Goal: Task Accomplishment & Management: Use online tool/utility

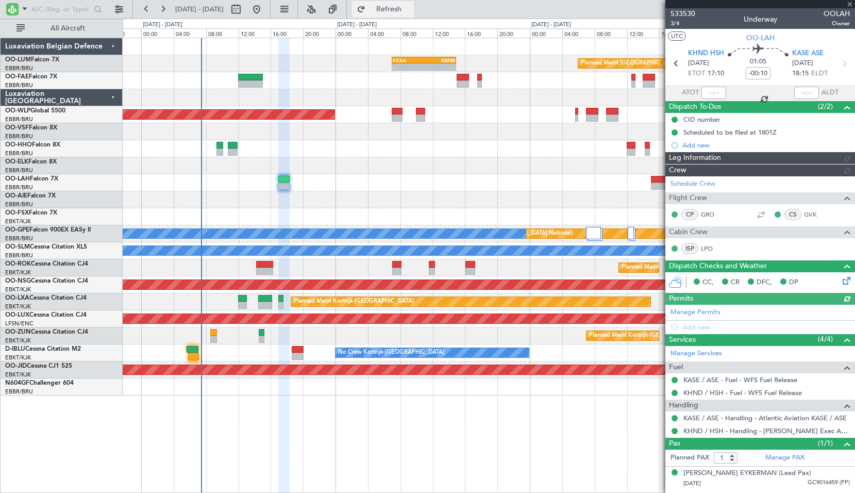
click at [411, 12] on span "Refresh" at bounding box center [389, 9] width 43 height 7
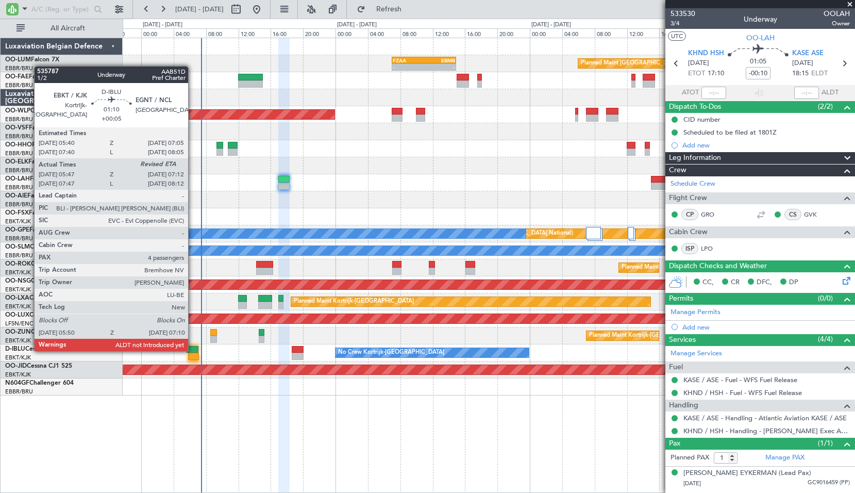
click at [193, 350] on div at bounding box center [193, 349] width 12 height 7
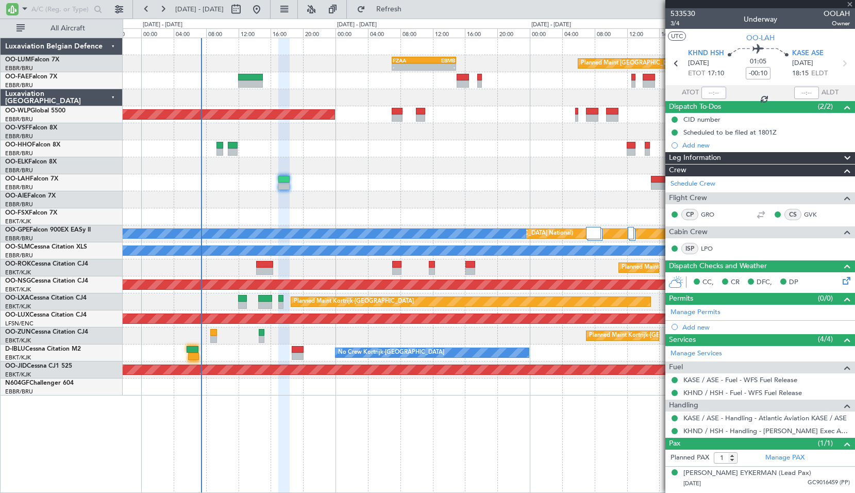
type input "+00:05"
type input "05:57"
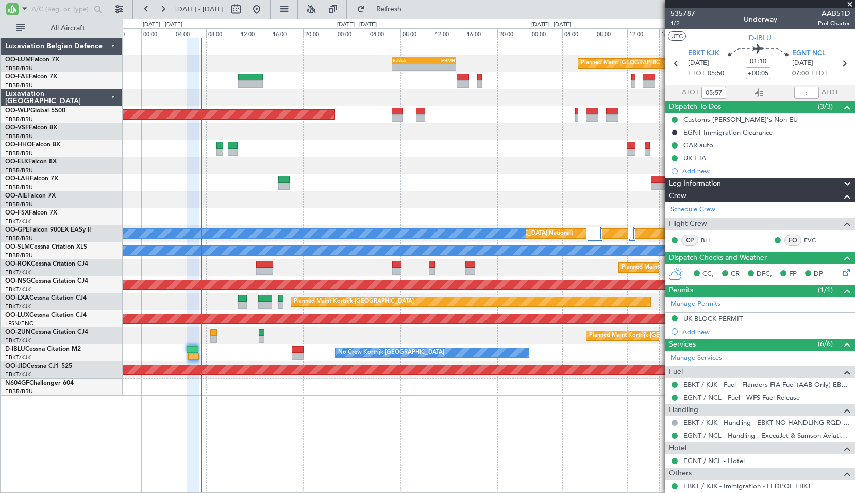
click at [852, 4] on span at bounding box center [850, 4] width 10 height 9
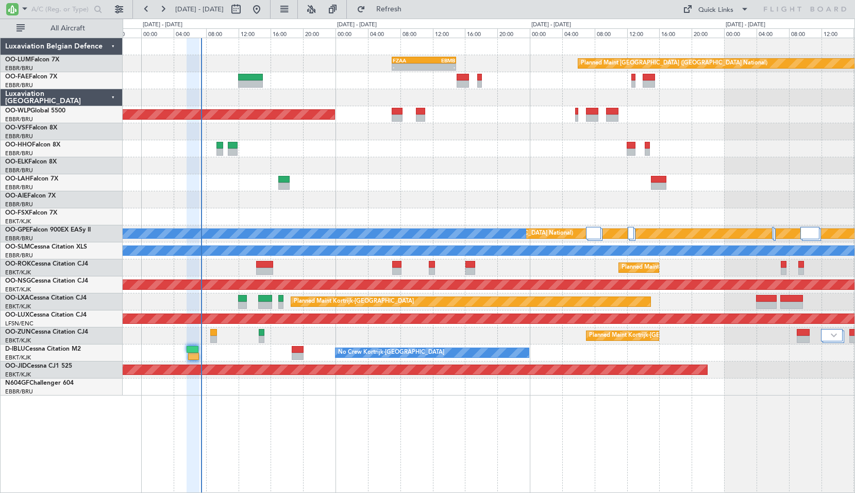
type input "0"
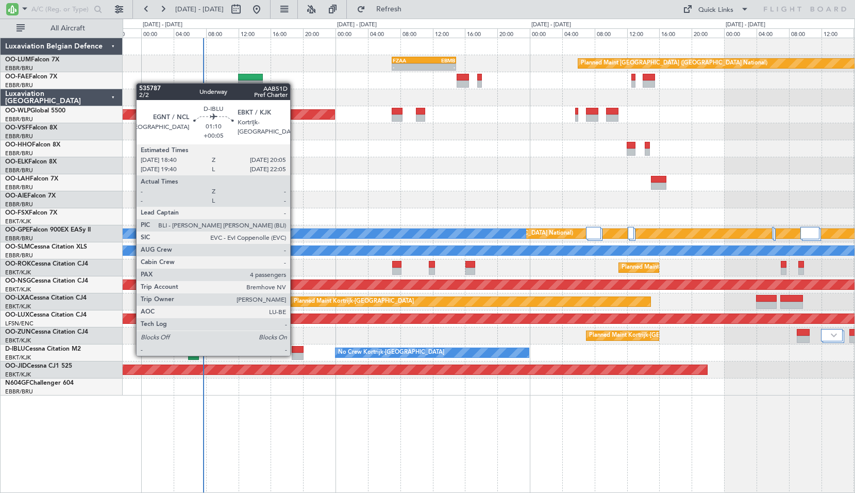
click at [295, 356] on div at bounding box center [298, 356] width 12 height 7
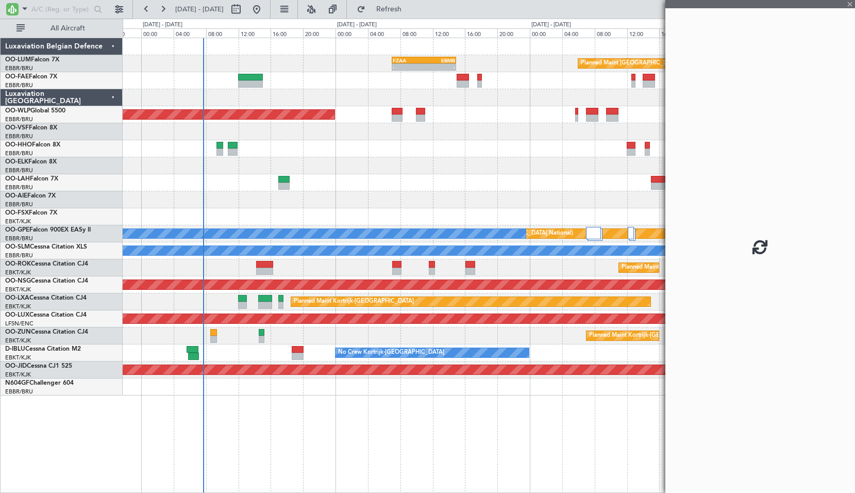
click at [322, 338] on div "Planned Maint Kortrijk-[GEOGRAPHIC_DATA]" at bounding box center [489, 335] width 732 height 17
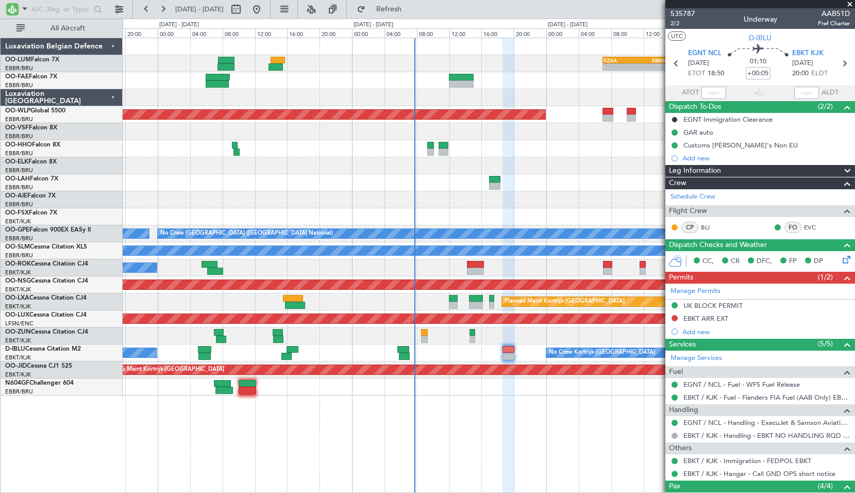
click at [366, 168] on div at bounding box center [489, 165] width 732 height 17
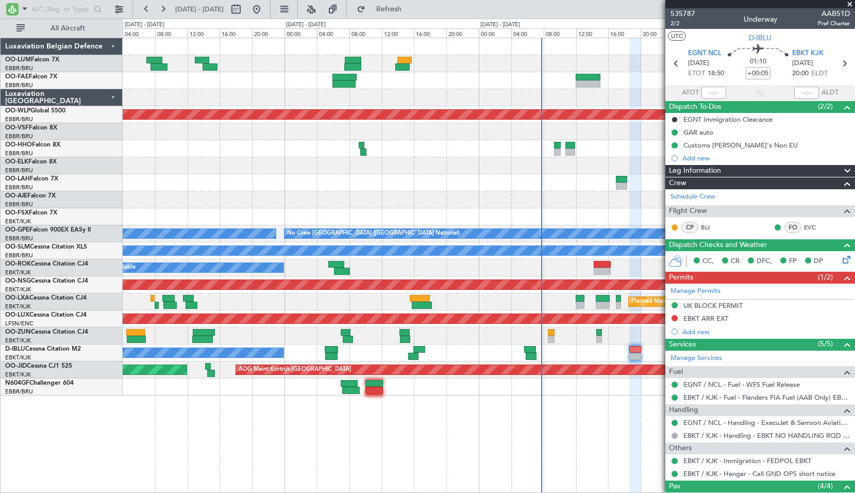
click at [326, 181] on div at bounding box center [489, 182] width 732 height 17
click at [46, 10] on input "text" at bounding box center [60, 9] width 59 height 15
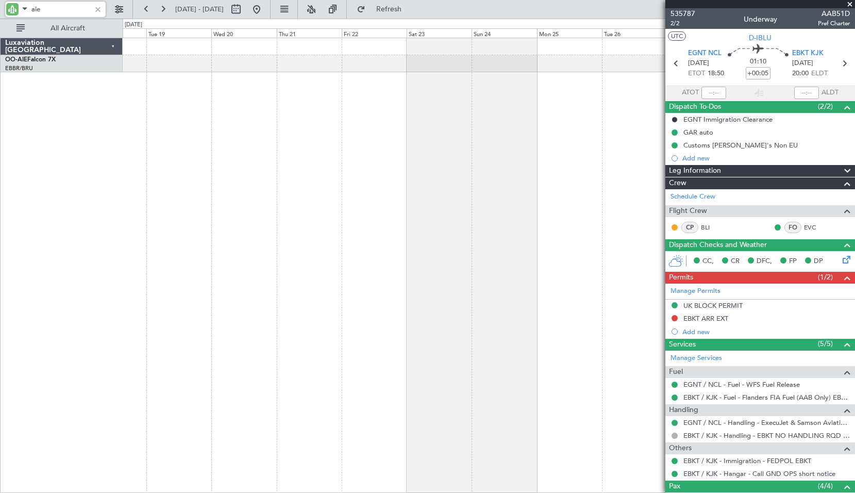
click at [490, 169] on div "- - KFOK 02:30 Z EGLF 09:00 Z Planned Maint [GEOGRAPHIC_DATA] ([GEOGRAPHIC_DATA…" at bounding box center [489, 265] width 733 height 455
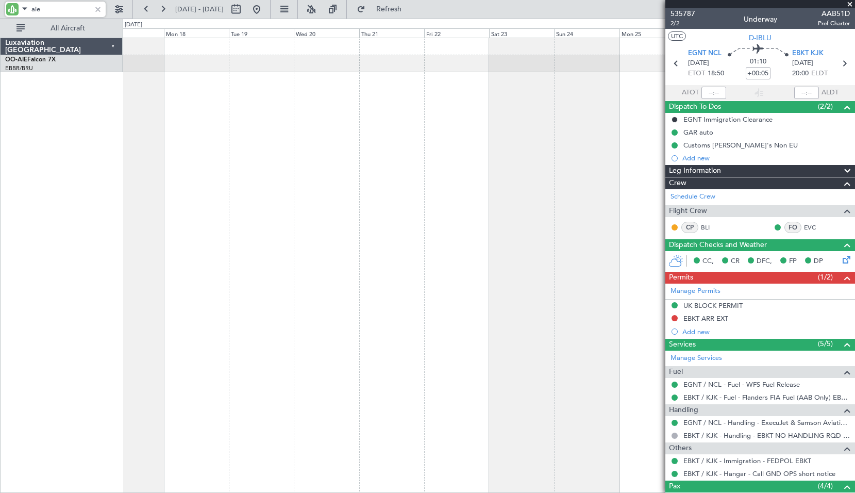
type input "aie"
click at [852, 3] on span at bounding box center [850, 4] width 10 height 9
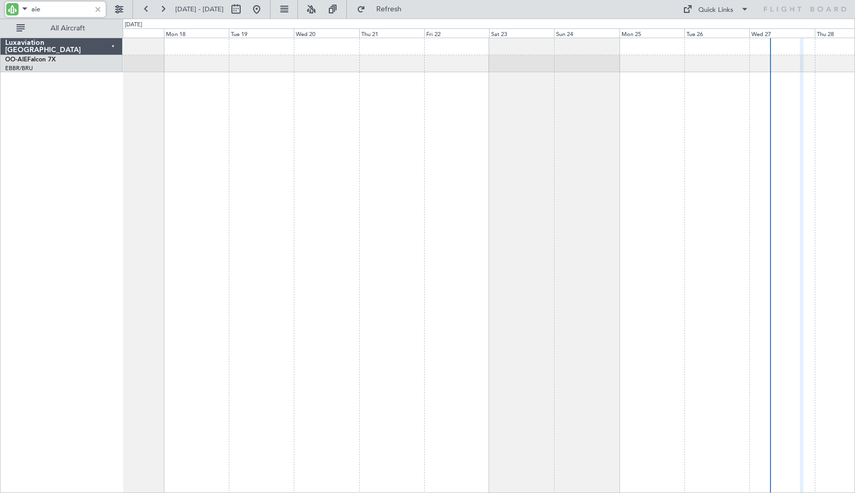
type input "0"
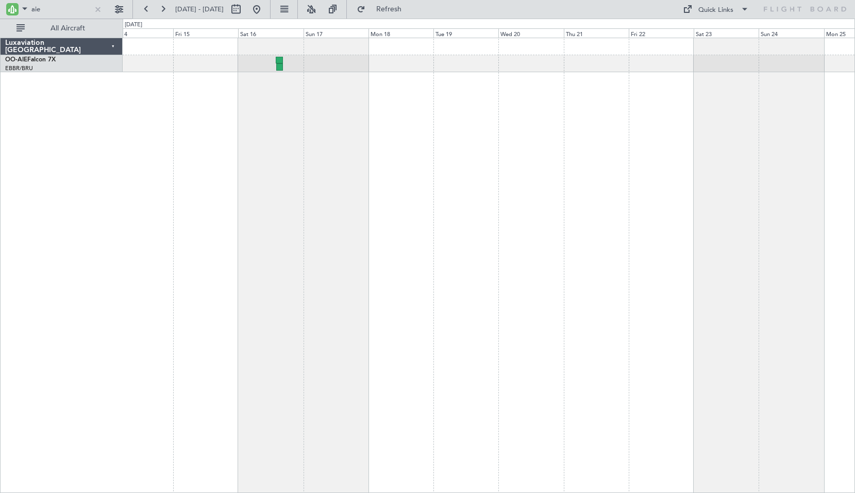
click at [673, 200] on div at bounding box center [489, 265] width 733 height 455
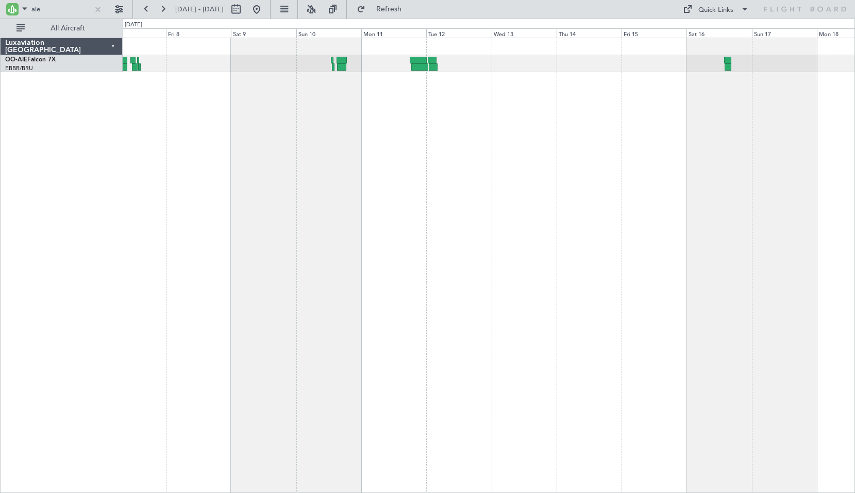
click at [582, 159] on div at bounding box center [489, 265] width 733 height 455
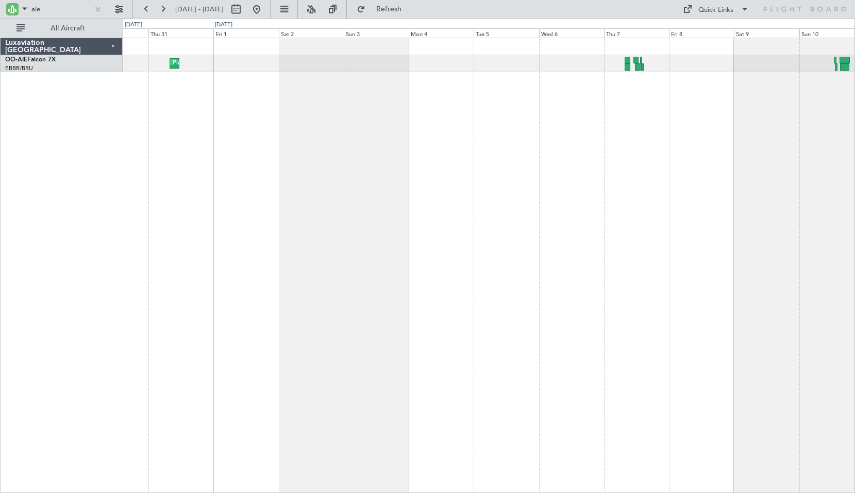
click at [750, 171] on div "Planned Maint [GEOGRAPHIC_DATA] ([GEOGRAPHIC_DATA] National)" at bounding box center [489, 265] width 733 height 455
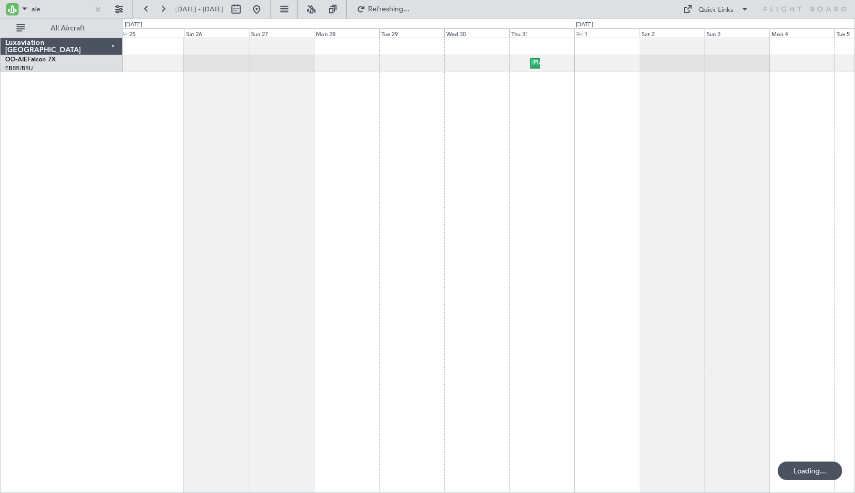
click at [788, 185] on div "Planned Maint [GEOGRAPHIC_DATA] ([GEOGRAPHIC_DATA] National)" at bounding box center [489, 265] width 733 height 455
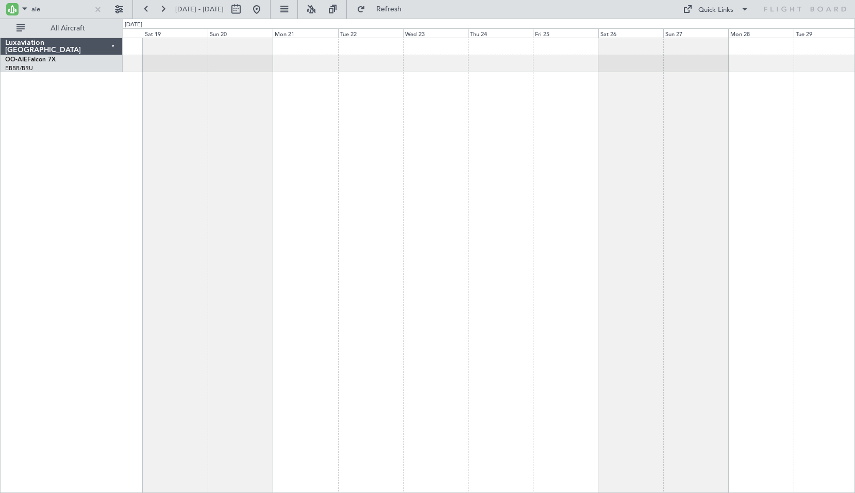
click at [777, 184] on div "Planned Maint [GEOGRAPHIC_DATA] ([GEOGRAPHIC_DATA] National) Planned Maint [GEO…" at bounding box center [489, 265] width 733 height 455
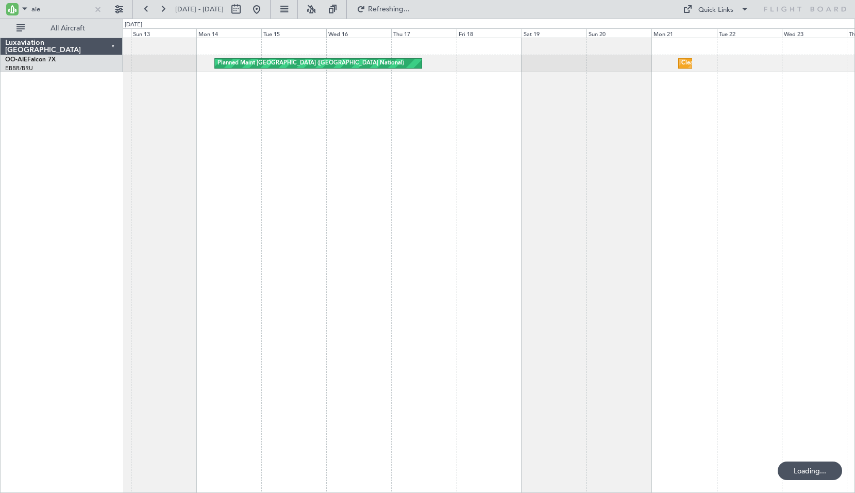
click at [604, 166] on div "Cleaning [GEOGRAPHIC_DATA] ([GEOGRAPHIC_DATA] National) Planned Maint [GEOGRAPH…" at bounding box center [489, 265] width 733 height 455
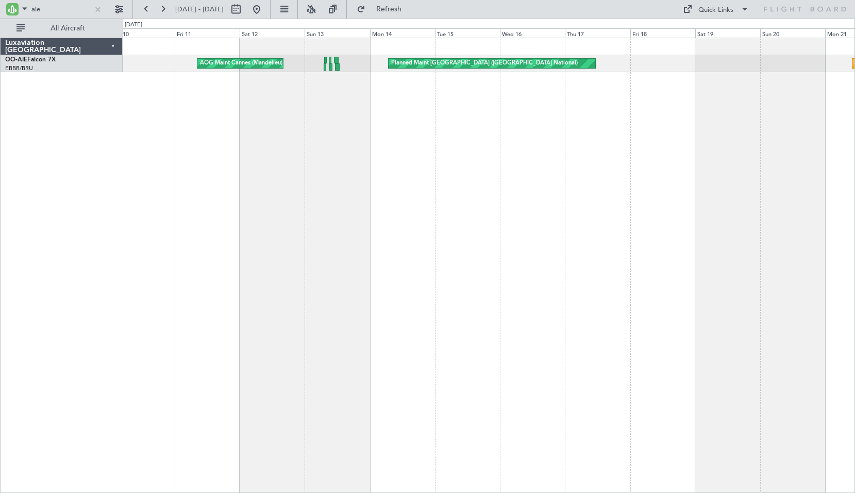
click at [434, 163] on div "Planned Maint [GEOGRAPHIC_DATA] ([GEOGRAPHIC_DATA] National) Cleaning [GEOGRAPH…" at bounding box center [489, 265] width 733 height 455
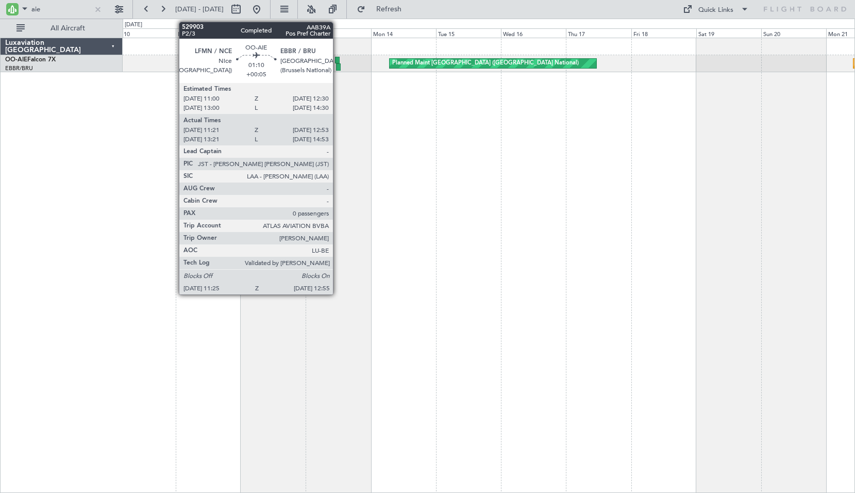
click at [338, 62] on div at bounding box center [337, 60] width 4 height 7
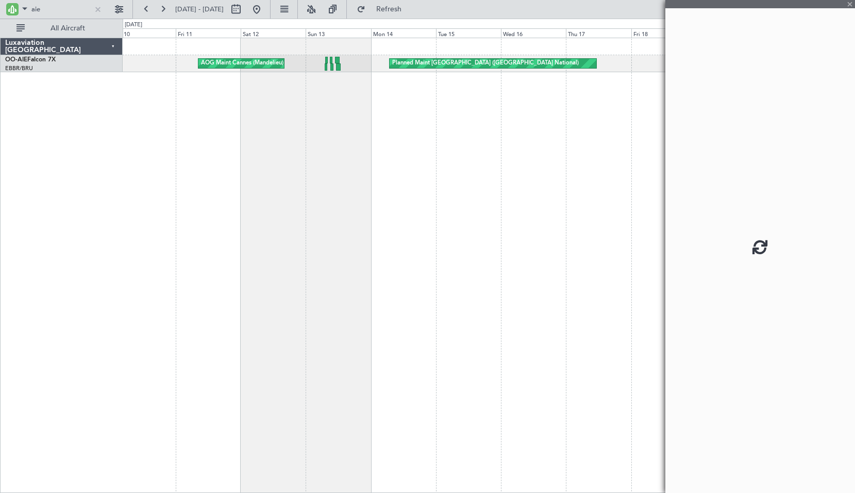
click at [534, 170] on div "Planned Maint [GEOGRAPHIC_DATA] ([GEOGRAPHIC_DATA] National) Cleaning [GEOGRAPH…" at bounding box center [489, 265] width 733 height 455
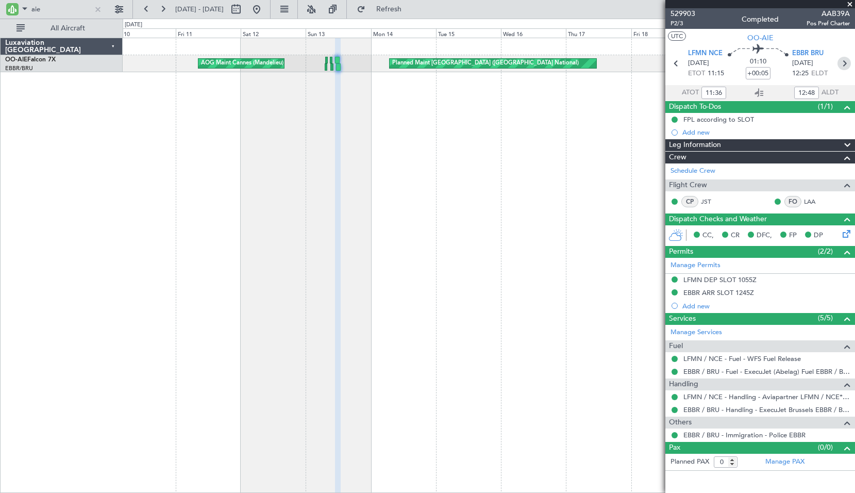
click at [845, 62] on icon at bounding box center [844, 63] width 13 height 13
type input "08:07"
type input "09:37"
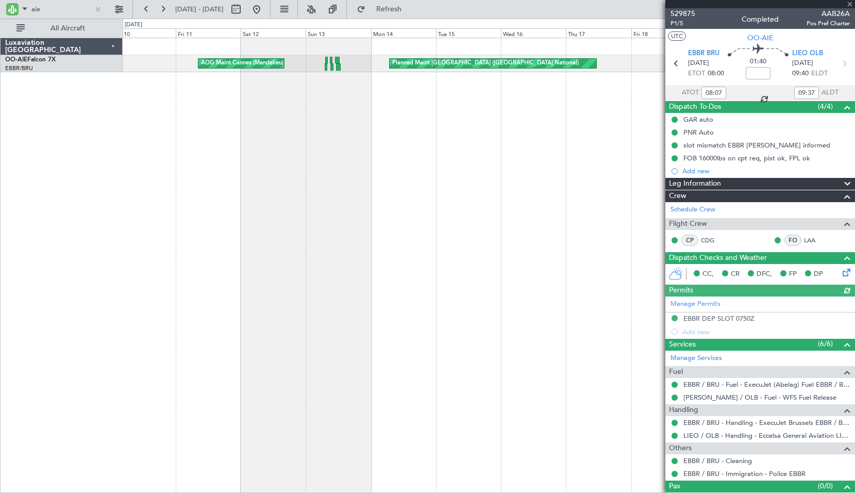
click at [484, 217] on div "Planned Maint [GEOGRAPHIC_DATA] ([GEOGRAPHIC_DATA] National) Cleaning [GEOGRAPH…" at bounding box center [489, 265] width 733 height 455
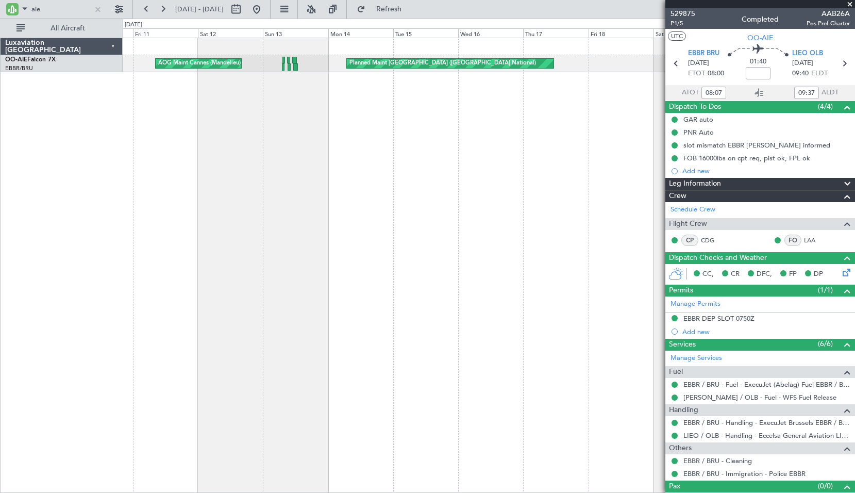
click at [189, 235] on div "Planned Maint [GEOGRAPHIC_DATA] ([GEOGRAPHIC_DATA] National) Cleaning [GEOGRAPH…" at bounding box center [489, 265] width 733 height 455
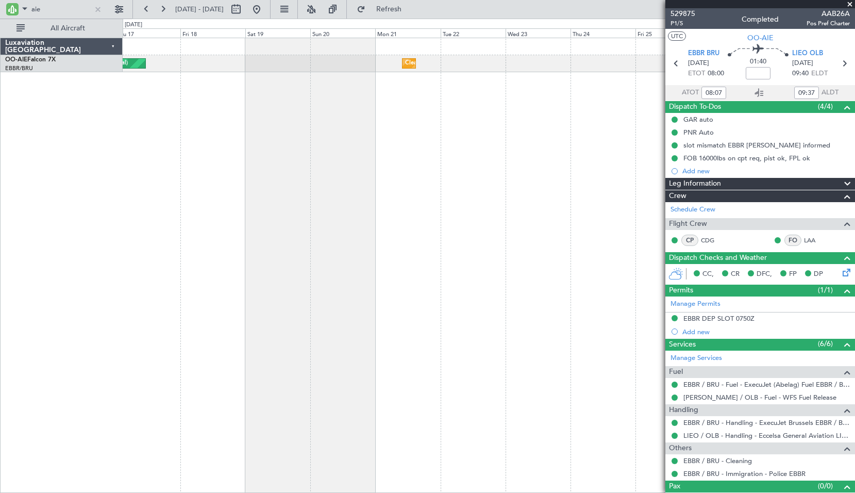
click at [457, 239] on div "Planned Maint [GEOGRAPHIC_DATA] ([GEOGRAPHIC_DATA] National) Cleaning [GEOGRAPH…" at bounding box center [489, 265] width 733 height 455
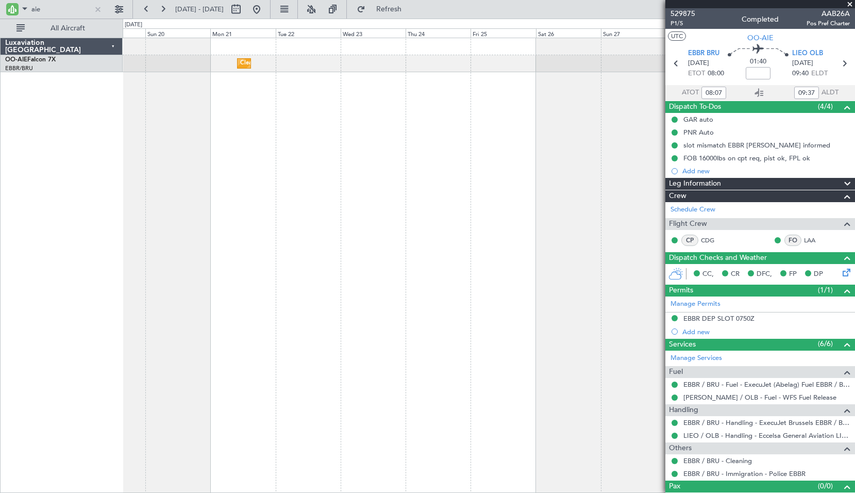
click at [368, 258] on div "Cleaning [GEOGRAPHIC_DATA] ([GEOGRAPHIC_DATA] National) Planned Maint [GEOGRAPH…" at bounding box center [489, 265] width 733 height 455
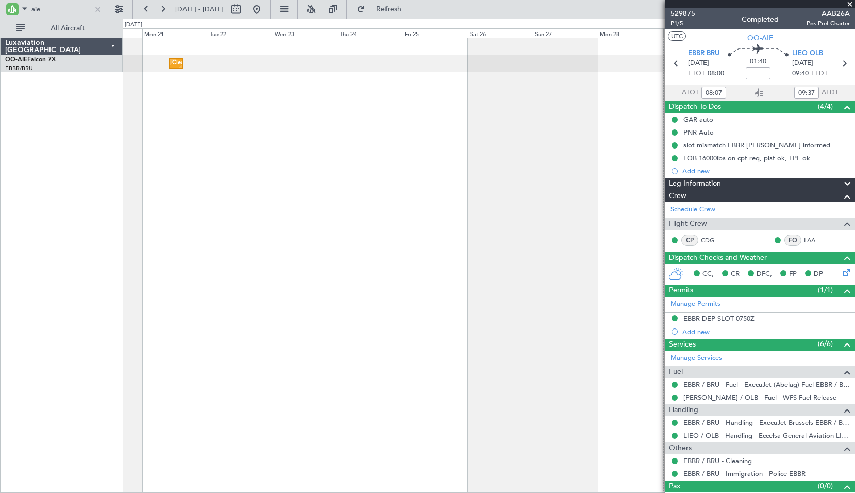
click at [343, 243] on div "Cleaning [GEOGRAPHIC_DATA] ([GEOGRAPHIC_DATA] National) Planned Maint [GEOGRAPH…" at bounding box center [489, 265] width 733 height 455
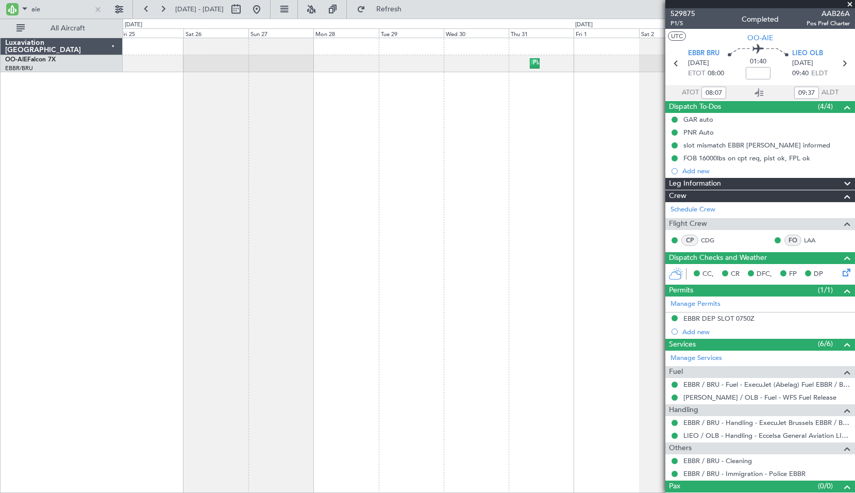
click at [325, 265] on div "Planned Maint [GEOGRAPHIC_DATA] ([GEOGRAPHIC_DATA] National)" at bounding box center [489, 265] width 733 height 455
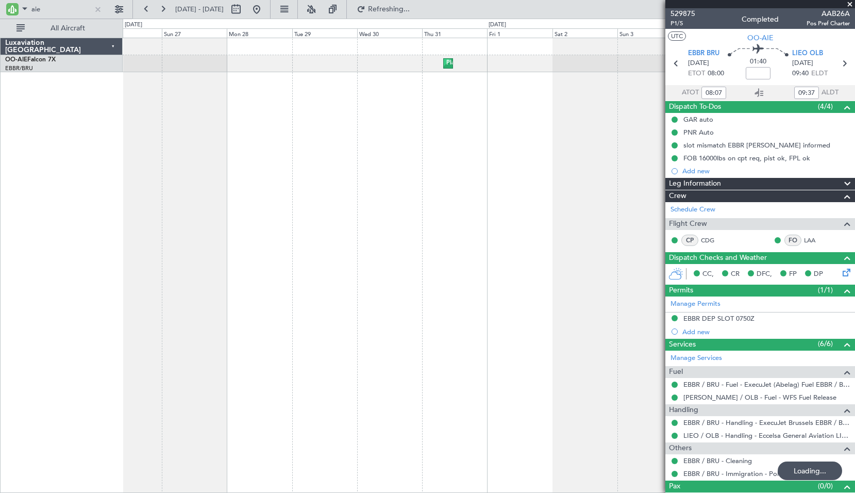
click at [375, 270] on div "Planned Maint [GEOGRAPHIC_DATA] ([GEOGRAPHIC_DATA] National)" at bounding box center [489, 265] width 733 height 455
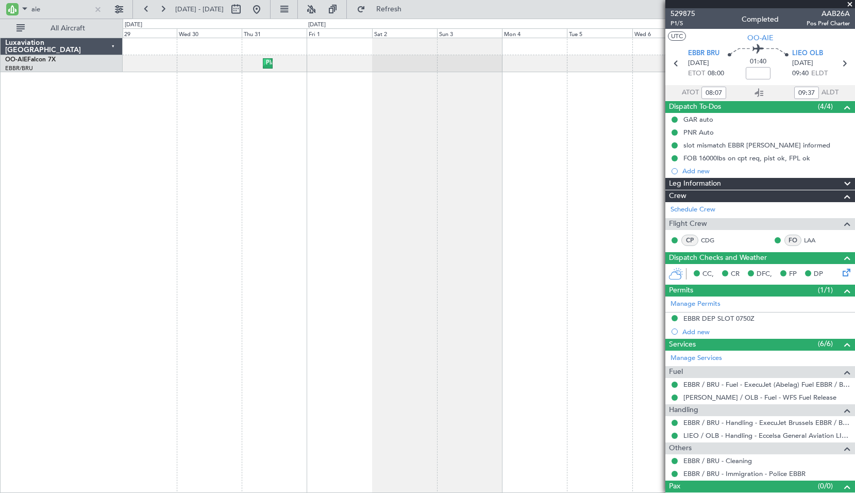
click at [269, 269] on div "Planned Maint [GEOGRAPHIC_DATA] ([GEOGRAPHIC_DATA] National)" at bounding box center [489, 265] width 733 height 455
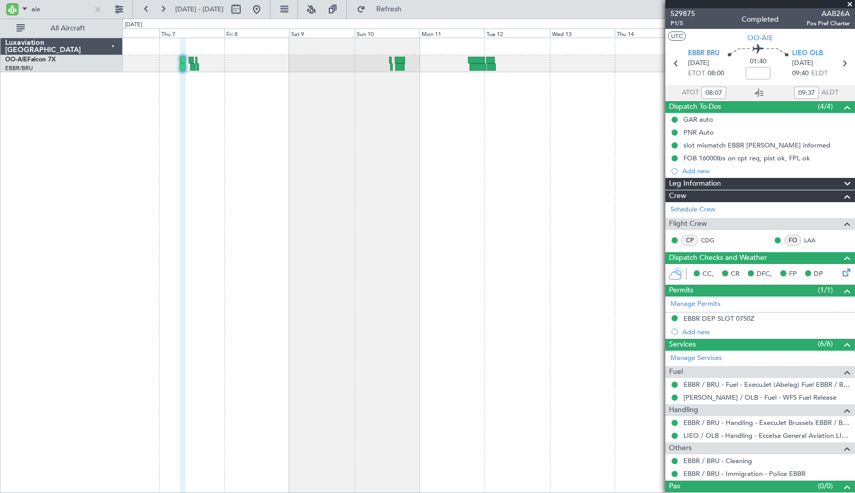
click at [195, 300] on div at bounding box center [489, 265] width 733 height 455
click at [844, 67] on icon at bounding box center [844, 63] width 13 height 13
type input "-00:10"
type input "11:49"
type input "13:24"
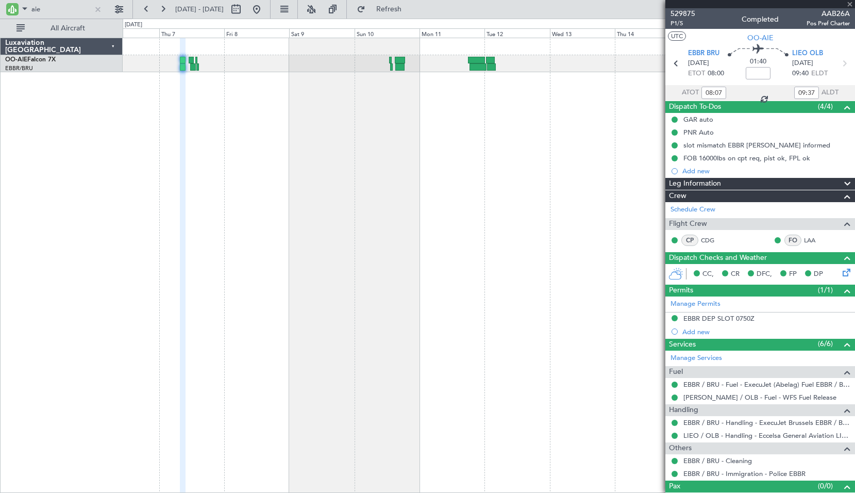
type input "4"
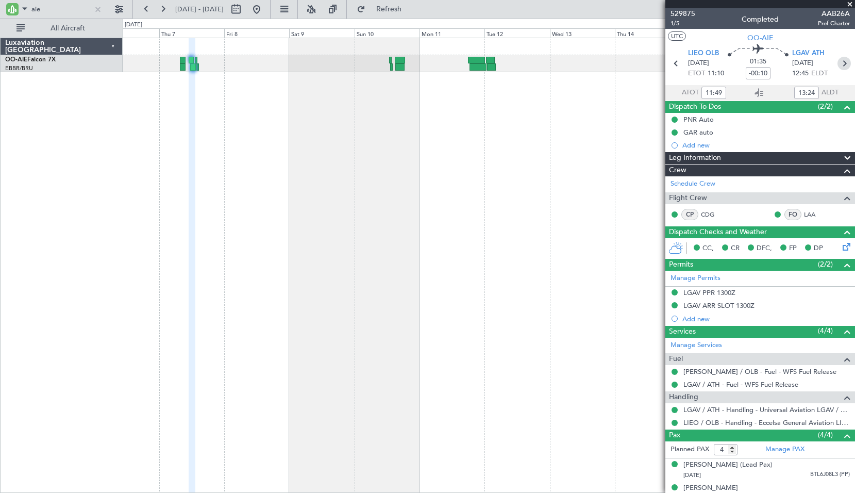
click at [841, 63] on icon at bounding box center [844, 63] width 13 height 13
type input "14:07"
type input "14:36"
type input "0"
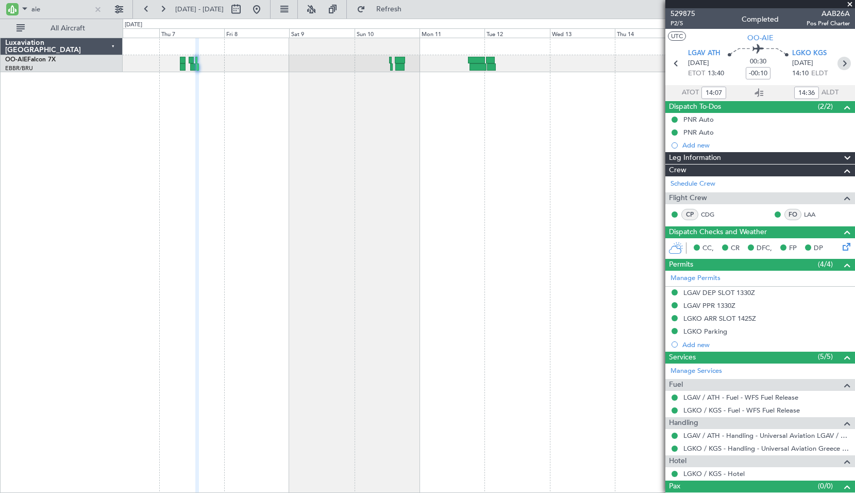
click at [838, 67] on icon at bounding box center [844, 63] width 13 height 13
type input "-00:05"
type input "13:29"
type input "14:06"
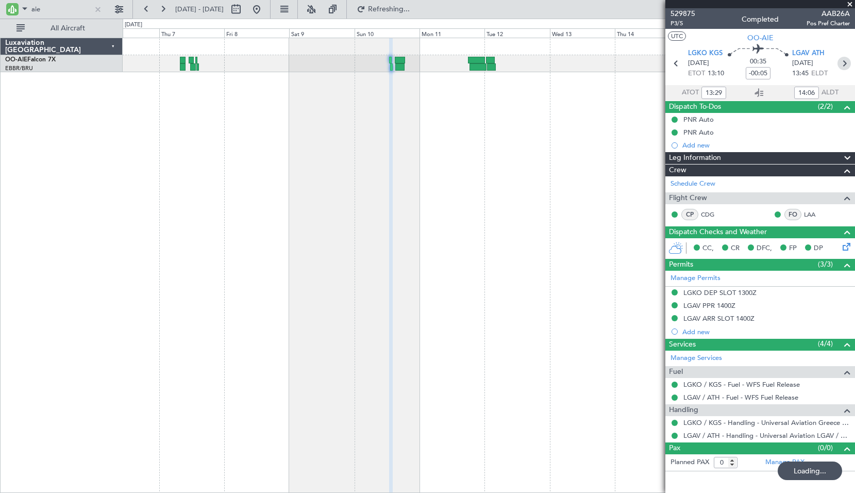
click at [843, 61] on icon at bounding box center [844, 63] width 13 height 13
type input "+00:25"
type input "15:29"
type input "18:35"
type input "4"
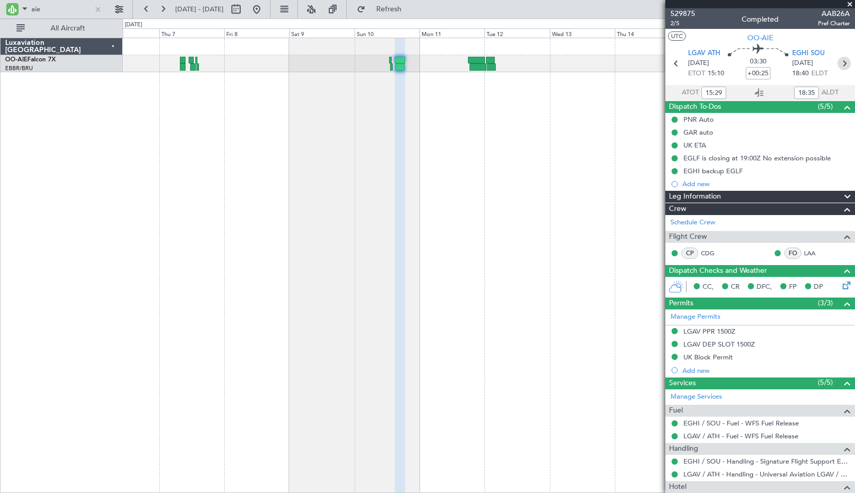
click at [840, 66] on icon at bounding box center [844, 63] width 13 height 13
type input "+00:05"
type input "18:51"
type input "00:39"
type input "5"
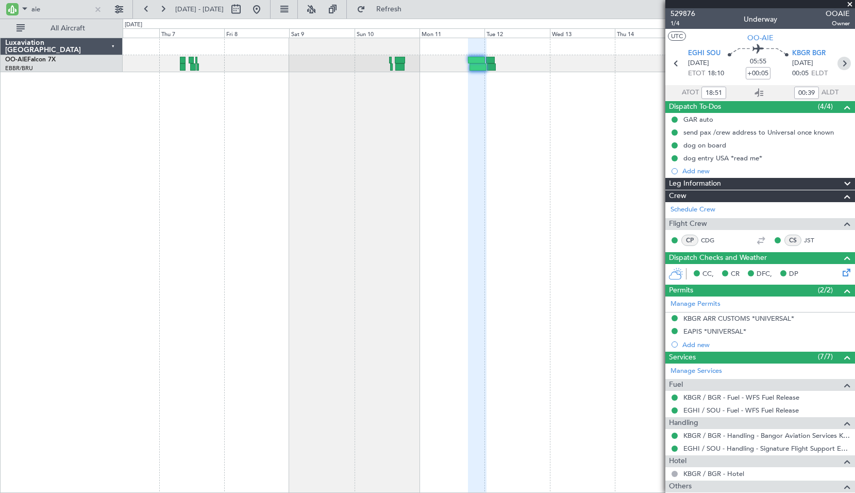
click at [844, 61] on icon at bounding box center [844, 63] width 13 height 13
type input "01:24"
type input "04:07"
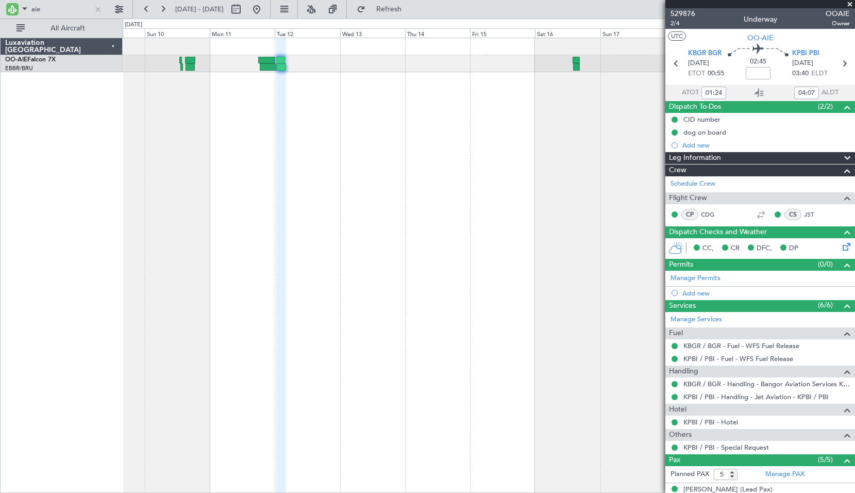
click at [376, 168] on div at bounding box center [489, 265] width 733 height 455
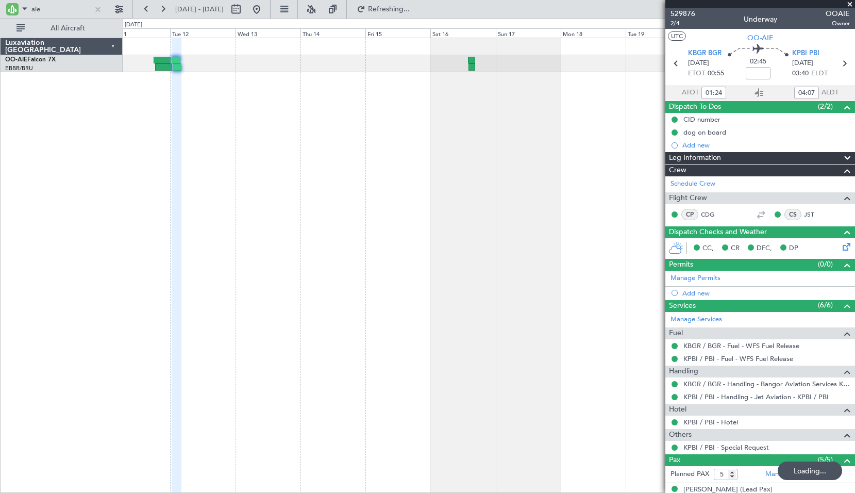
click at [432, 205] on div at bounding box center [489, 265] width 733 height 455
click at [843, 65] on icon at bounding box center [844, 63] width 13 height 13
type input "14:25"
type input "16:32"
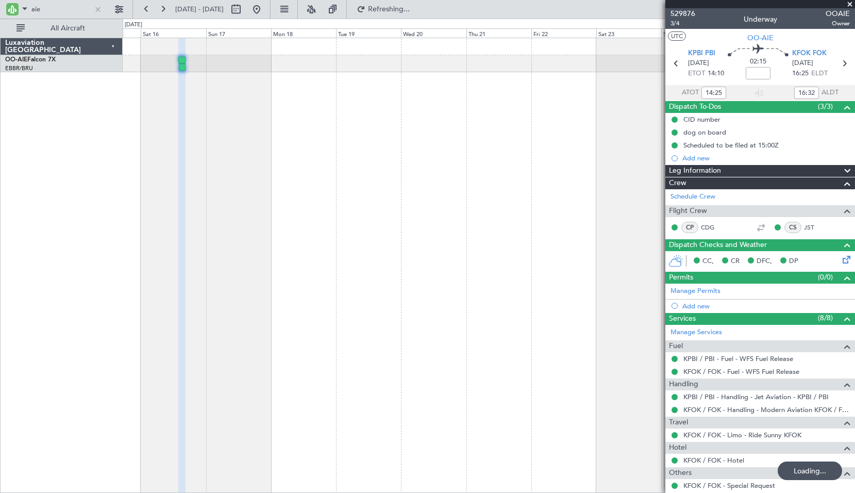
click at [306, 228] on div at bounding box center [489, 265] width 733 height 455
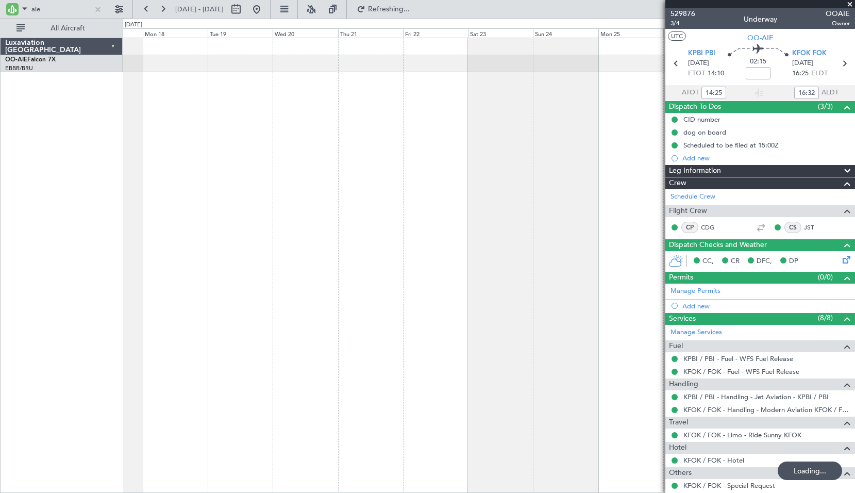
click at [307, 256] on div at bounding box center [489, 265] width 733 height 455
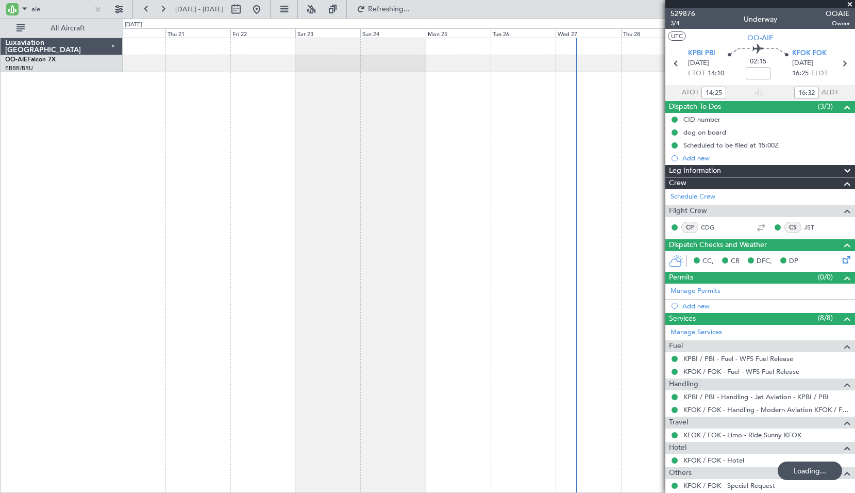
click at [315, 257] on div at bounding box center [489, 265] width 733 height 455
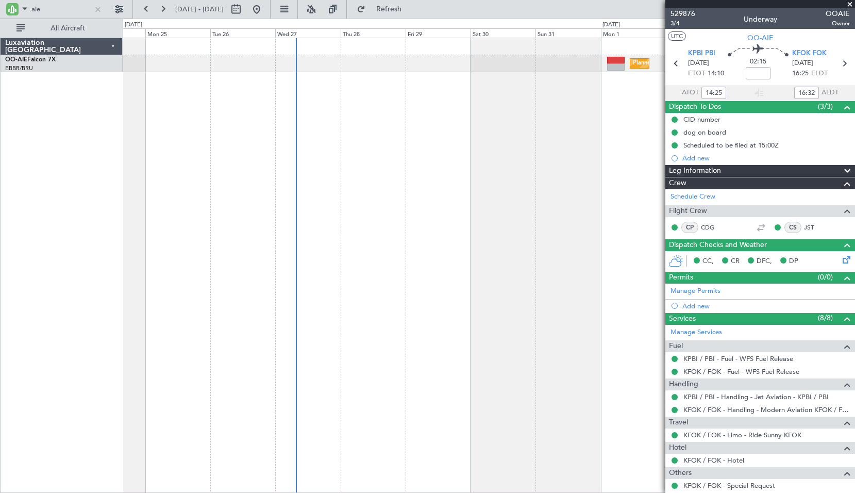
click at [686, 226] on fb-app "aie [DATE] - [DATE] Refresh Quick Links All Aircraft Planned Maint [GEOGRAPHIC_…" at bounding box center [427, 250] width 855 height 485
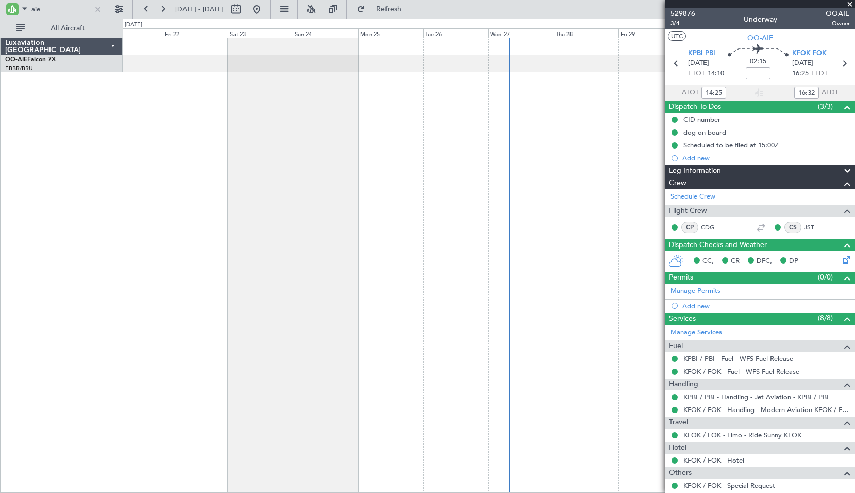
click at [360, 282] on div "Planned Maint [GEOGRAPHIC_DATA] ([GEOGRAPHIC_DATA])" at bounding box center [489, 265] width 733 height 455
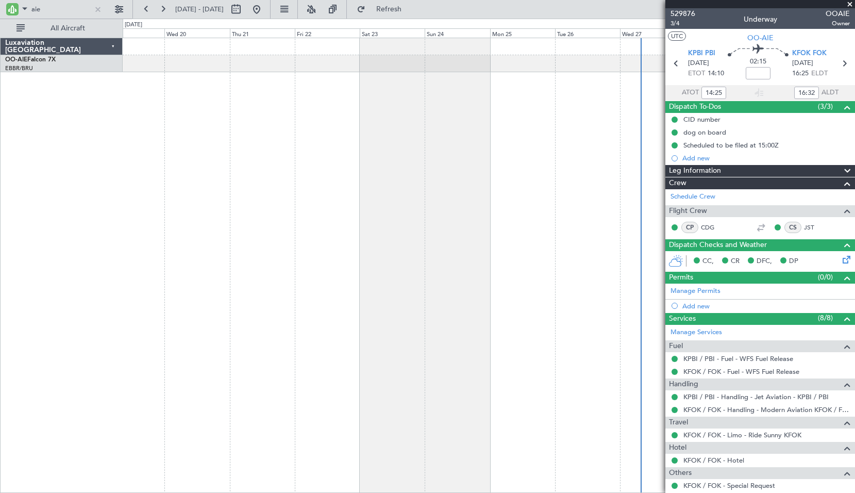
click at [387, 278] on div "Planned Maint [GEOGRAPHIC_DATA] ([GEOGRAPHIC_DATA])" at bounding box center [489, 265] width 733 height 455
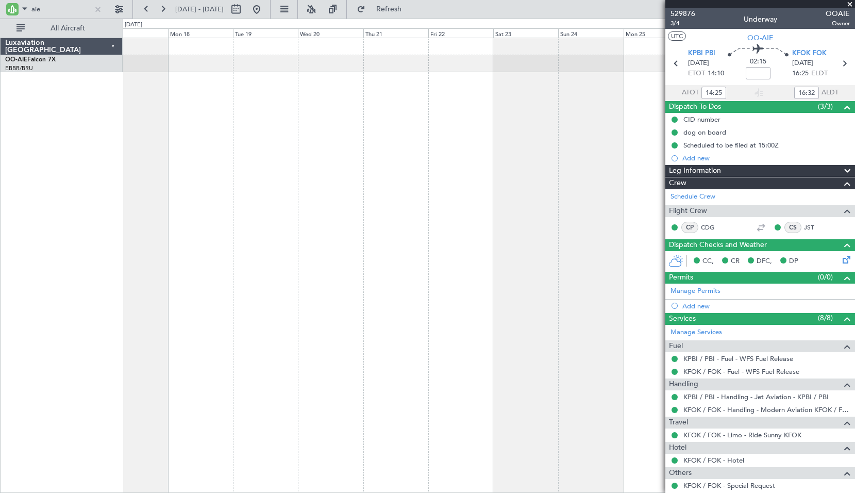
click at [417, 273] on div at bounding box center [489, 265] width 733 height 455
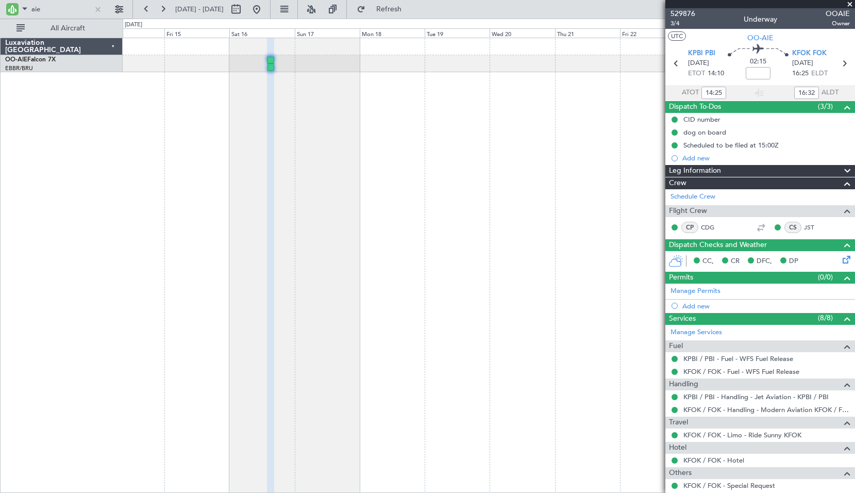
click at [372, 282] on div at bounding box center [489, 265] width 733 height 455
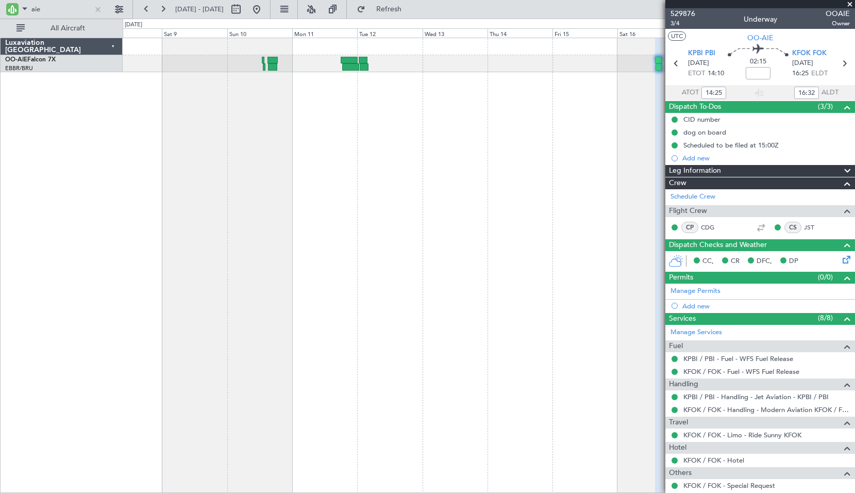
click at [580, 188] on div at bounding box center [489, 265] width 733 height 455
click at [98, 10] on div at bounding box center [97, 9] width 11 height 11
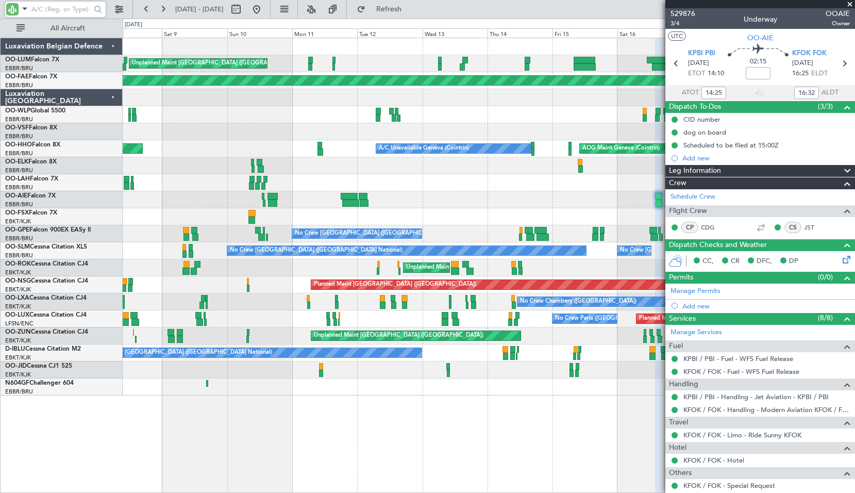
click at [484, 142] on div "Unplanned Maint [GEOGRAPHIC_DATA] ([GEOGRAPHIC_DATA] National) Planned Maint [G…" at bounding box center [489, 216] width 732 height 357
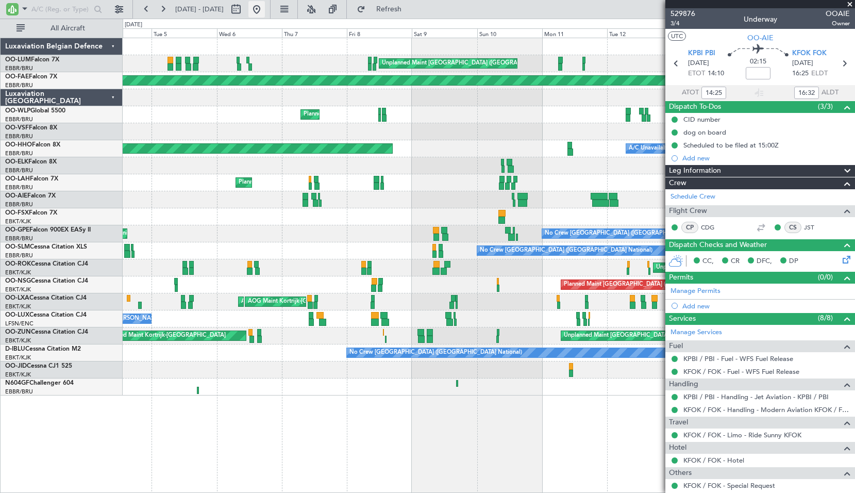
click at [265, 12] on button at bounding box center [257, 9] width 17 height 17
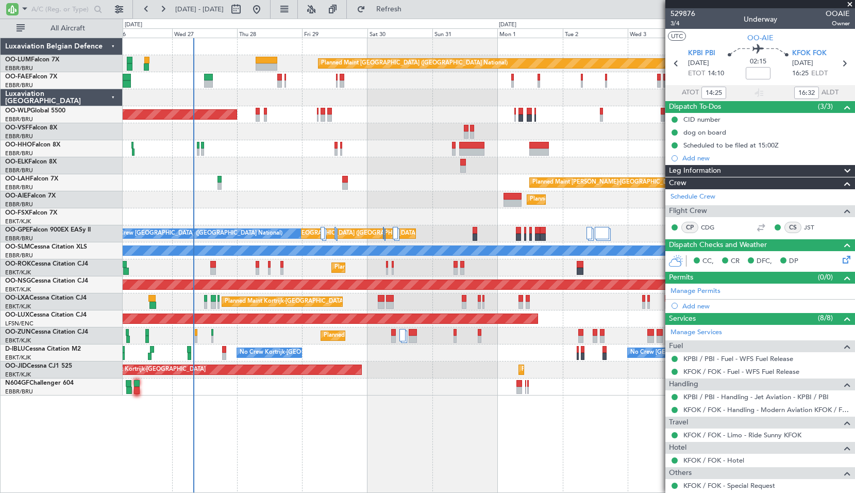
click at [255, 443] on div "Planned Maint [GEOGRAPHIC_DATA] ([GEOGRAPHIC_DATA] National) Owner [GEOGRAPHIC_…" at bounding box center [489, 265] width 733 height 455
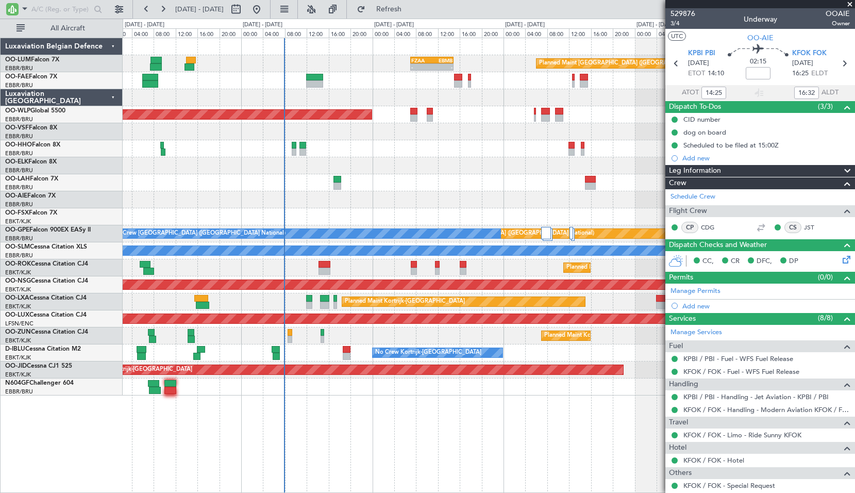
click at [332, 438] on div "Planned Maint [GEOGRAPHIC_DATA] ([GEOGRAPHIC_DATA] National) - - FZAA 07:00 Z E…" at bounding box center [489, 265] width 733 height 455
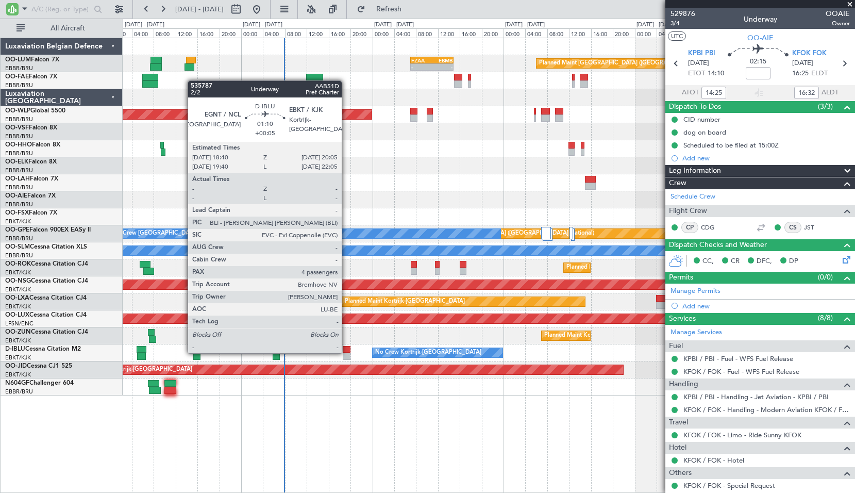
click at [347, 352] on div at bounding box center [347, 349] width 8 height 7
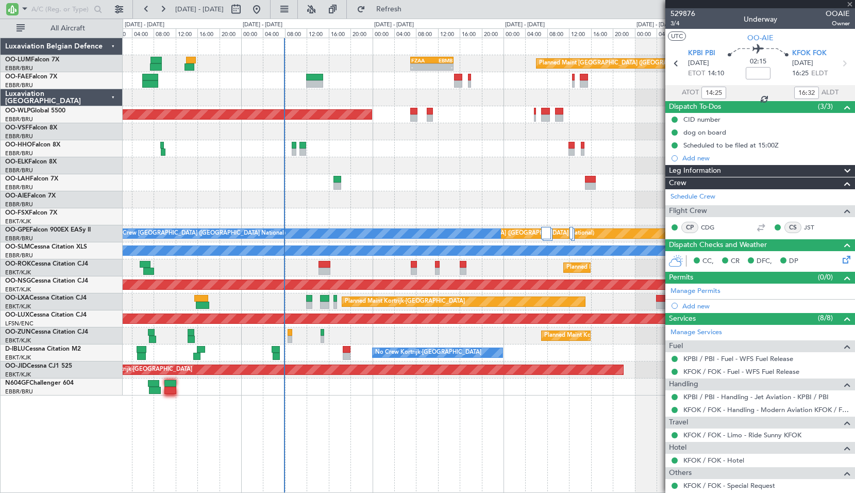
click at [361, 415] on div "Planned Maint [GEOGRAPHIC_DATA] ([GEOGRAPHIC_DATA] National) - - FZAA 07:00 Z E…" at bounding box center [489, 265] width 733 height 455
type input "+00:05"
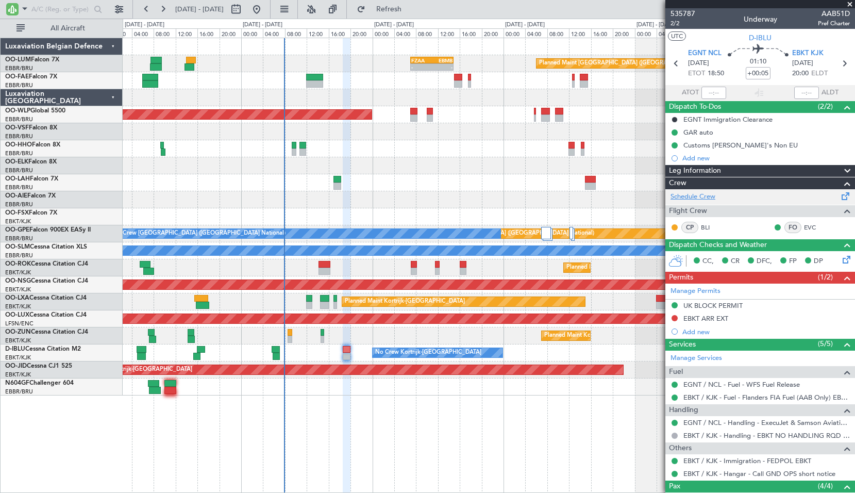
click at [715, 197] on link "Schedule Crew" at bounding box center [693, 197] width 45 height 10
click at [508, 163] on div at bounding box center [489, 165] width 732 height 17
click at [849, 2] on span at bounding box center [850, 4] width 10 height 9
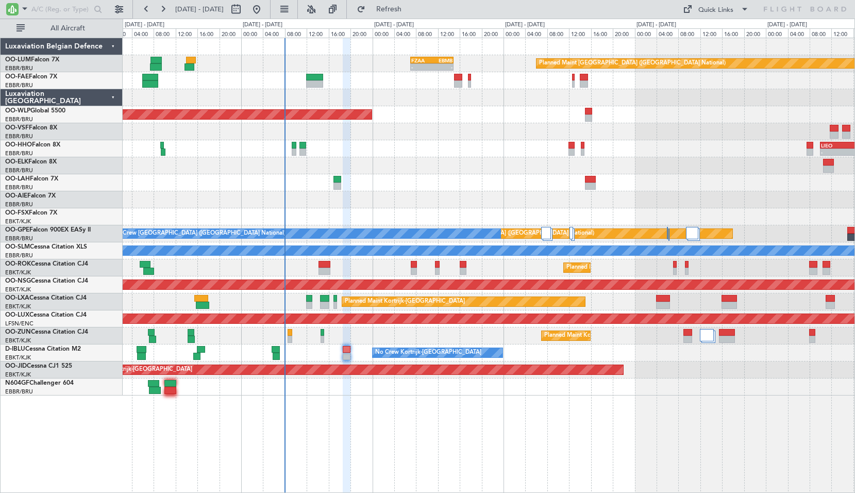
type input "0"
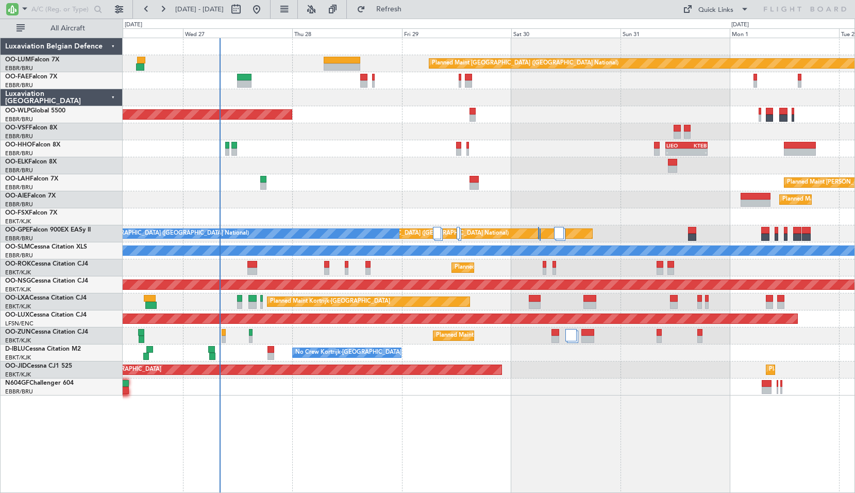
click at [449, 431] on div "Planned Maint [GEOGRAPHIC_DATA] ([GEOGRAPHIC_DATA] National) Planned Maint [GEO…" at bounding box center [489, 265] width 733 height 455
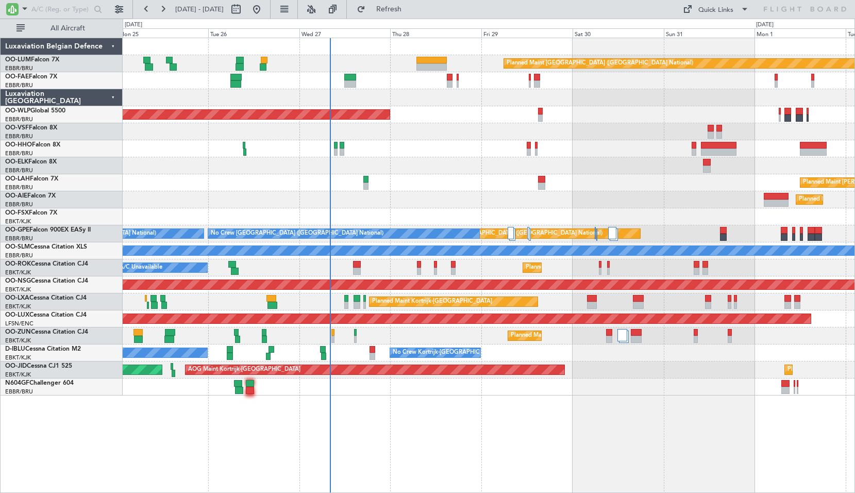
click at [427, 404] on div "Planned Maint [GEOGRAPHIC_DATA] ([GEOGRAPHIC_DATA] National) Planned Maint [GEO…" at bounding box center [489, 265] width 733 height 455
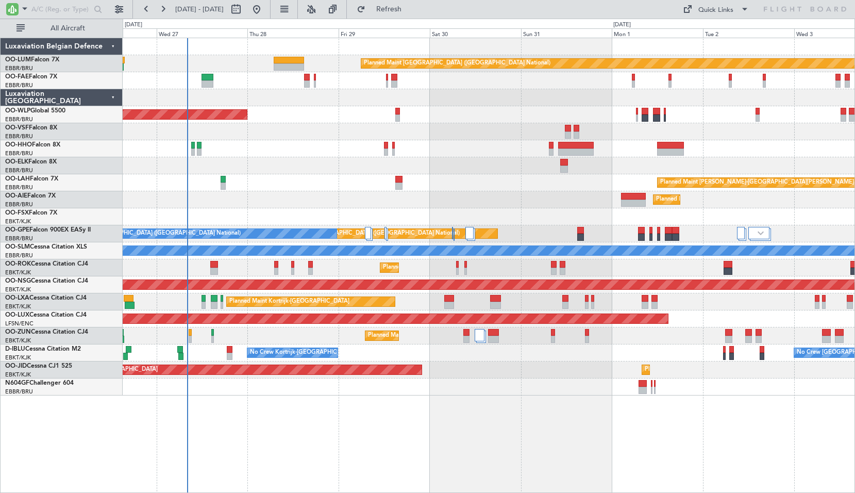
click at [424, 142] on div "Planned Maint [GEOGRAPHIC_DATA] ([GEOGRAPHIC_DATA] National) Owner [GEOGRAPHIC_…" at bounding box center [489, 216] width 732 height 357
click at [403, 17] on button "Refresh" at bounding box center [383, 9] width 62 height 17
click at [520, 172] on div at bounding box center [489, 165] width 732 height 17
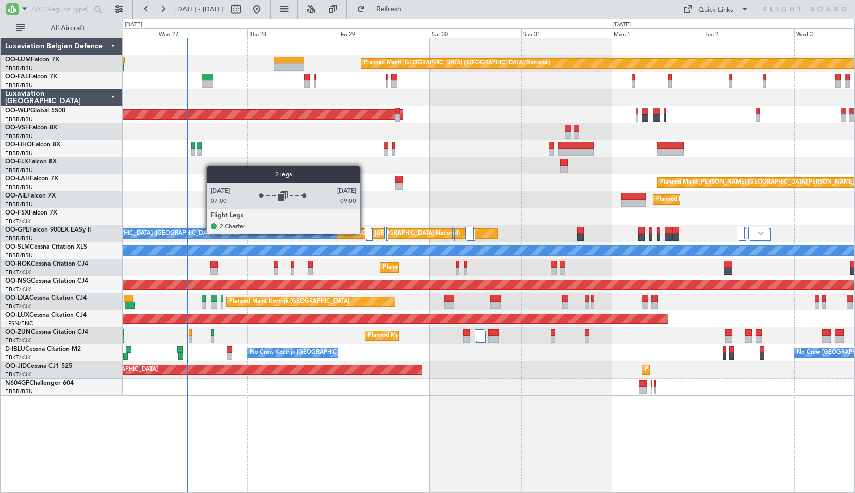
click at [365, 233] on div at bounding box center [368, 233] width 6 height 12
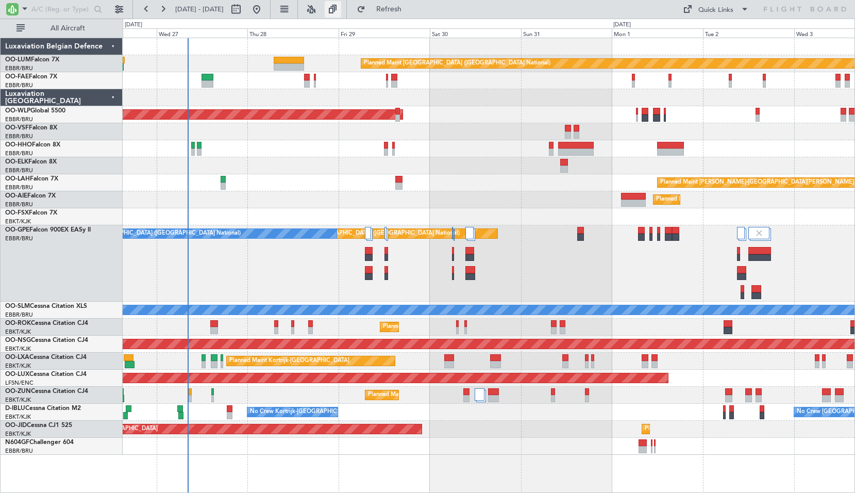
click at [341, 14] on button at bounding box center [333, 9] width 17 height 17
